Goal: Transaction & Acquisition: Subscribe to service/newsletter

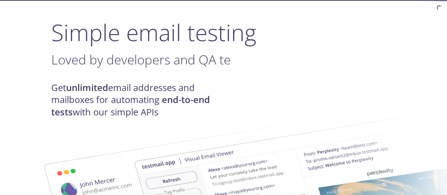
scroll to position [46, 0]
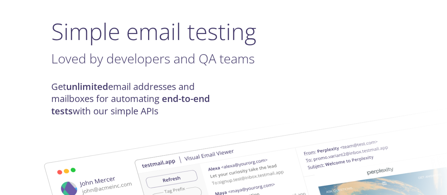
click at [58, 96] on h4 "Get unlimited email addresses and mailboxes for automating end-to-end tests wit…" at bounding box center [137, 99] width 172 height 36
click at [56, 84] on h4 "Get unlimited email addresses and mailboxes for automating end-to-end tests wit…" at bounding box center [137, 99] width 172 height 36
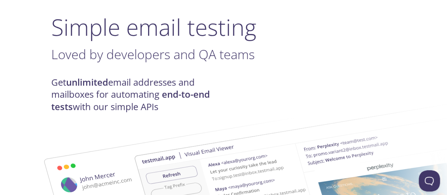
scroll to position [0, 0]
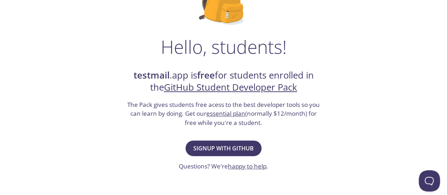
scroll to position [85, 0]
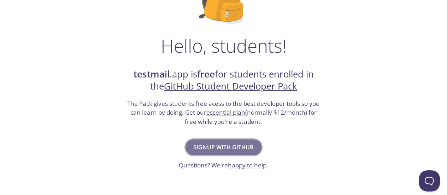
click at [230, 145] on span "Signup with GitHub" at bounding box center [223, 147] width 60 height 10
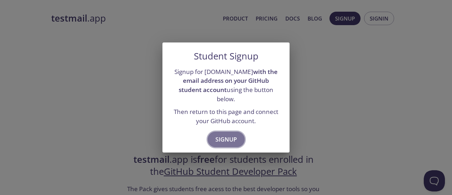
click at [223, 140] on button "Signup" at bounding box center [226, 139] width 37 height 16
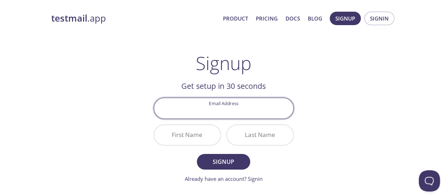
click at [224, 113] on input "Email Address" at bounding box center [223, 108] width 139 height 20
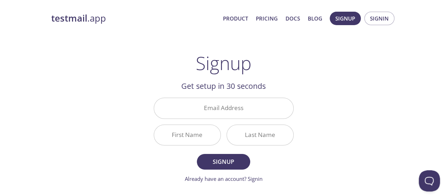
click at [126, 118] on div "testmail .app Product Pricing Docs Blog Signup Signin Signup Get setup in 30 se…" at bounding box center [224, 169] width 362 height 324
click at [209, 104] on input "Email Address" at bounding box center [223, 108] width 139 height 20
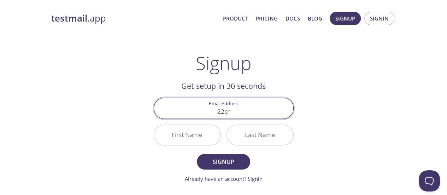
type input "[EMAIL_ADDRESS][DOMAIN_NAME]"
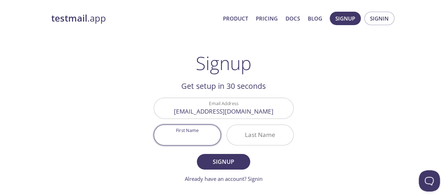
click at [193, 129] on input "First Name" at bounding box center [187, 135] width 66 height 20
type input "Ahad"
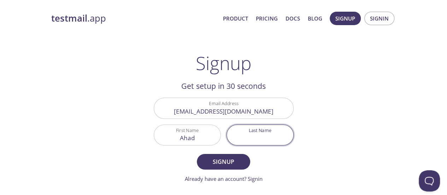
drag, startPoint x: 257, startPoint y: 128, endPoint x: 121, endPoint y: 122, distance: 136.2
click at [121, 122] on div "testmail .app Product Pricing Docs Blog Signup Signin Signup Get setup in 30 se…" at bounding box center [224, 169] width 362 height 324
type input "Daudpoto"
click at [228, 165] on span "Signup" at bounding box center [223, 162] width 37 height 10
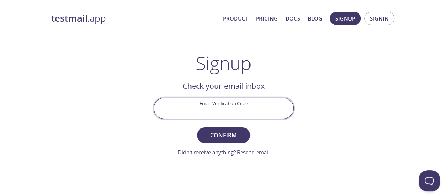
click at [229, 111] on input "Email Verification Code" at bounding box center [223, 108] width 139 height 20
paste input "2MYK8LY"
type input "2MYK8LY"
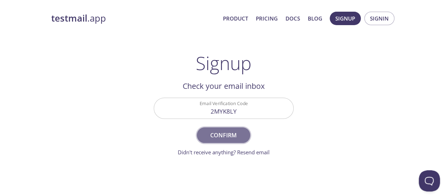
click at [233, 133] on span "Confirm" at bounding box center [223, 135] width 37 height 10
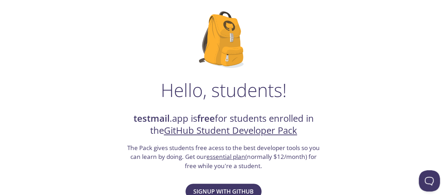
scroll to position [43, 0]
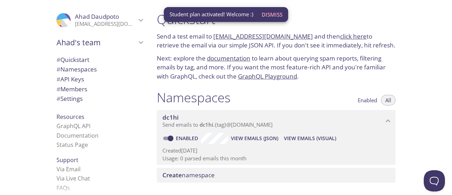
scroll to position [25, 0]
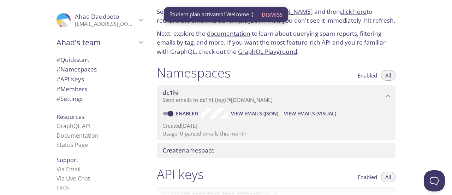
click at [428, 127] on div "Quickstart Send a test email to dc1hi.test@inbox.testmail.app and then click he…" at bounding box center [301, 97] width 301 height 195
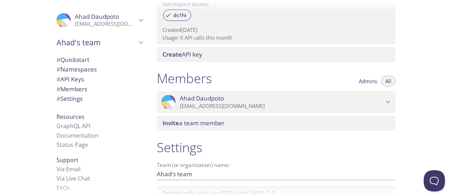
scroll to position [307, 0]
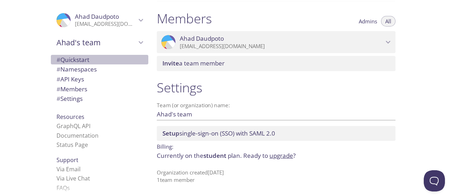
click at [83, 61] on span "# Quickstart" at bounding box center [73, 59] width 33 height 8
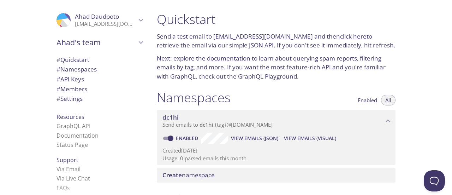
click at [340, 39] on link "click here" at bounding box center [353, 36] width 27 height 8
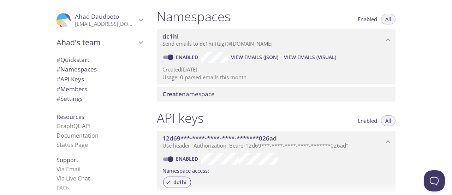
scroll to position [83, 0]
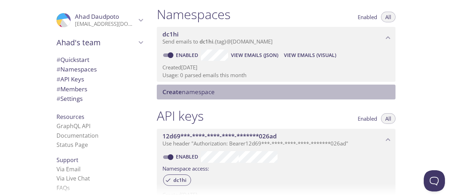
click at [204, 93] on span "Create namespace" at bounding box center [189, 92] width 52 height 8
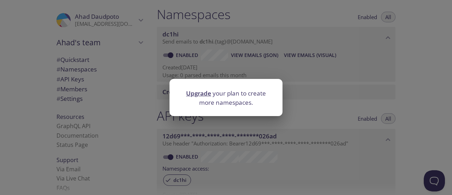
click at [302, 109] on div "Upgrade your plan to create more namespaces." at bounding box center [226, 97] width 452 height 195
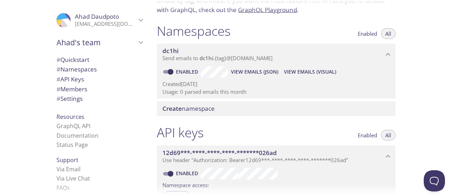
scroll to position [70, 0]
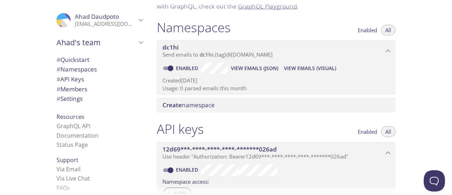
click at [311, 68] on span "View Emails (Visual)" at bounding box center [310, 68] width 52 height 8
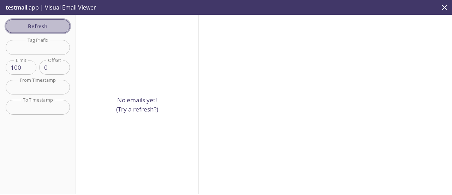
click at [43, 28] on span "Refresh" at bounding box center [37, 26] width 53 height 9
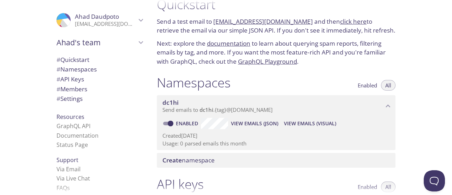
scroll to position [13, 0]
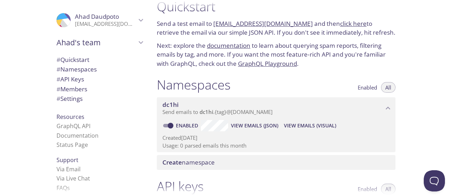
click at [216, 128] on div "dc1hi Send emails to dc1hi . {tag} @inbox.testmail.app Enabled View Emails (JSO…" at bounding box center [276, 124] width 239 height 55
click at [247, 127] on span "View Emails (JSON)" at bounding box center [254, 125] width 47 height 8
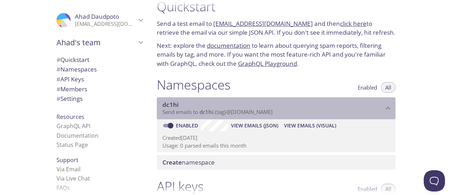
click at [250, 110] on span "Send emails to dc1hi . {tag} @inbox.testmail.app" at bounding box center [218, 111] width 110 height 7
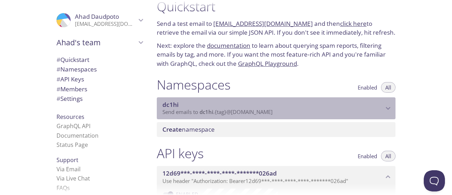
click at [259, 112] on span "Send emails to dc1hi . {tag} @inbox.testmail.app" at bounding box center [218, 111] width 110 height 7
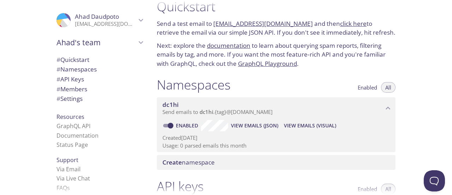
scroll to position [57, 0]
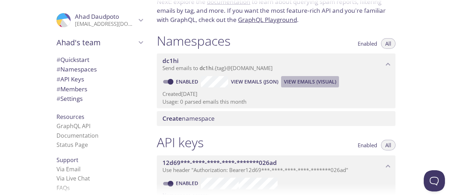
click at [303, 81] on span "View Emails (Visual)" at bounding box center [310, 81] width 52 height 8
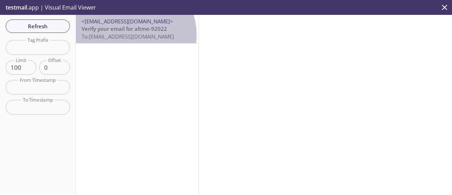
click at [131, 35] on span "To: dc1hi@inbox.testmail.app" at bounding box center [128, 36] width 93 height 7
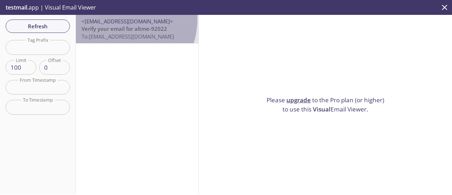
click at [115, 19] on span "<noreply@altme-92022.firebaseapp.com>" at bounding box center [128, 21] width 92 height 7
click at [119, 22] on span "<noreply@altme-92022.firebaseapp.com>" at bounding box center [128, 21] width 92 height 7
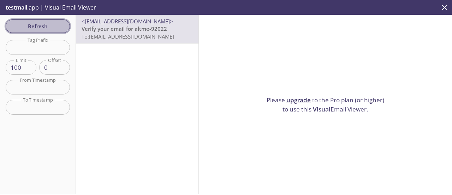
click at [57, 24] on span "Refresh" at bounding box center [37, 26] width 53 height 9
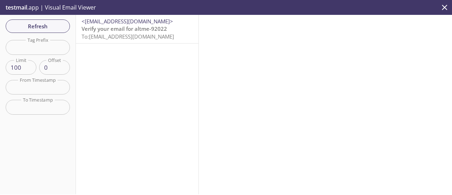
click at [132, 37] on span "To: dc1hi@inbox.testmail.app" at bounding box center [128, 36] width 93 height 7
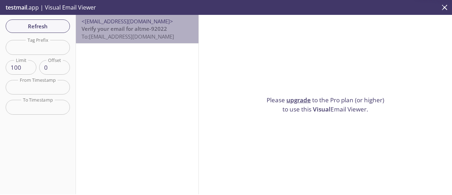
click at [155, 20] on span "<noreply@altme-92022.firebaseapp.com>" at bounding box center [128, 21] width 92 height 7
